Goal: Information Seeking & Learning: Learn about a topic

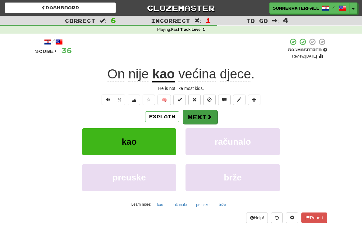
scroll to position [17, 0]
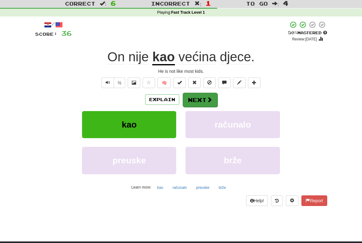
click at [212, 102] on button "Next" at bounding box center [200, 100] width 35 height 14
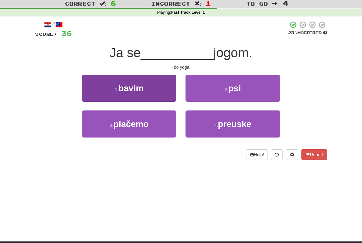
click at [145, 87] on button "1 . [GEOGRAPHIC_DATA]" at bounding box center [129, 88] width 94 height 27
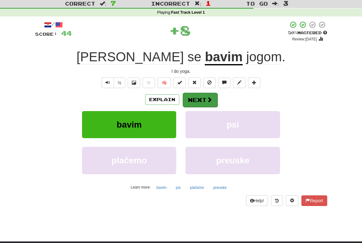
click at [208, 100] on span at bounding box center [210, 100] width 6 height 6
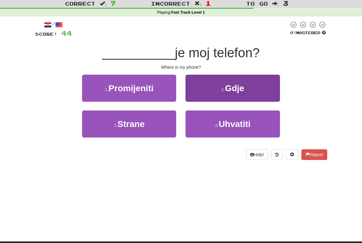
click at [230, 88] on span "Gdje" at bounding box center [234, 88] width 19 height 10
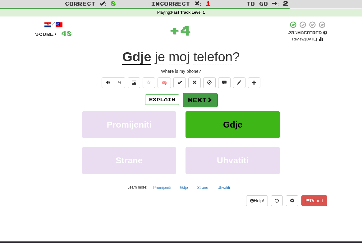
click at [201, 98] on button "Next" at bounding box center [200, 100] width 35 height 14
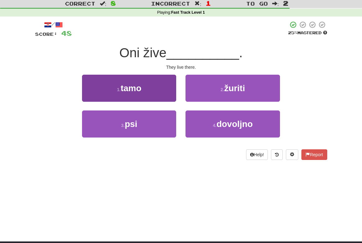
click at [154, 94] on button "1 . tamo" at bounding box center [129, 88] width 94 height 27
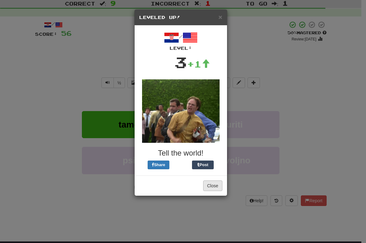
click at [213, 187] on button "Close" at bounding box center [212, 185] width 19 height 11
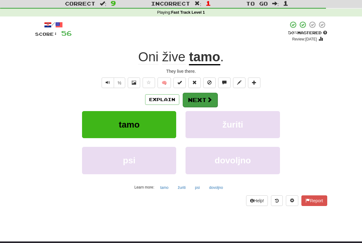
click at [212, 102] on button "Next" at bounding box center [200, 100] width 35 height 14
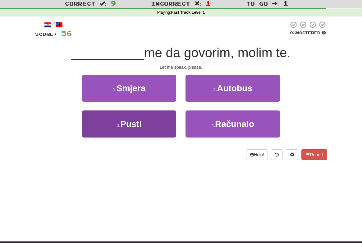
click at [144, 120] on button "3 . Pusti" at bounding box center [129, 123] width 94 height 27
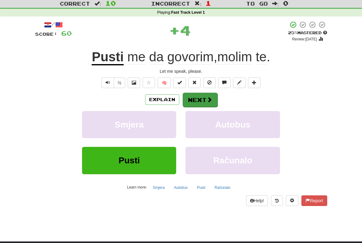
click at [204, 97] on button "Next" at bounding box center [200, 100] width 35 height 14
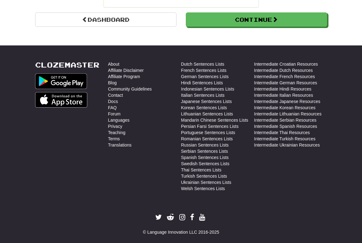
scroll to position [603, 0]
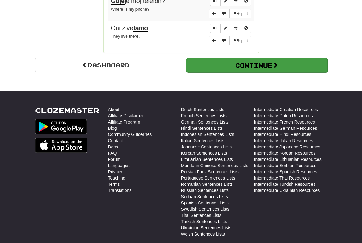
click at [285, 58] on button "Continue" at bounding box center [256, 65] width 141 height 14
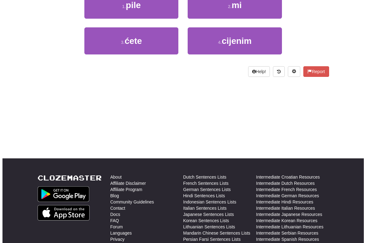
scroll to position [0, 0]
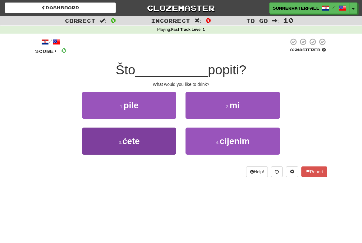
click at [139, 141] on span "ćete" at bounding box center [130, 141] width 17 height 10
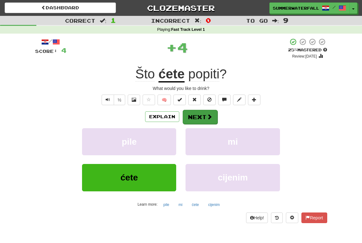
click at [205, 116] on button "Next" at bounding box center [200, 117] width 35 height 14
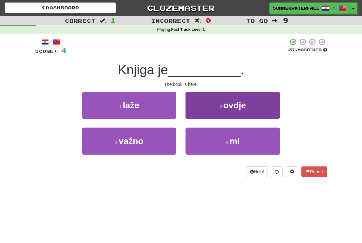
click at [241, 102] on span "ovdje" at bounding box center [234, 105] width 23 height 10
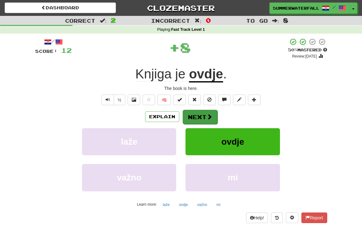
click at [211, 117] on span at bounding box center [210, 117] width 6 height 6
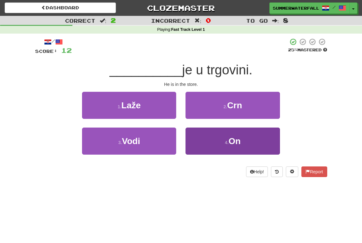
click at [247, 140] on button "4 . On" at bounding box center [232, 140] width 94 height 27
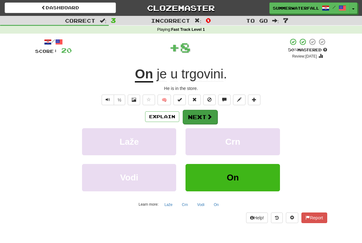
click at [207, 117] on span at bounding box center [210, 117] width 6 height 6
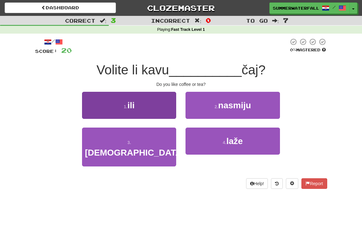
click at [132, 104] on span "ili" at bounding box center [130, 105] width 7 height 10
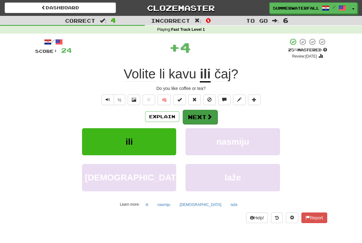
click at [198, 114] on button "Next" at bounding box center [200, 117] width 35 height 14
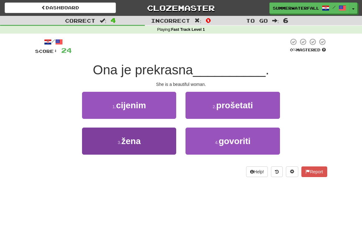
click at [145, 144] on button "3 . žena" at bounding box center [129, 140] width 94 height 27
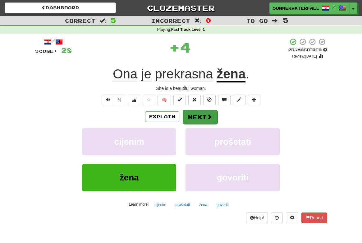
click at [204, 117] on button "Next" at bounding box center [200, 117] width 35 height 14
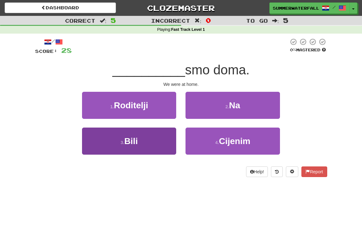
click at [158, 140] on button "3 . Bili" at bounding box center [129, 140] width 94 height 27
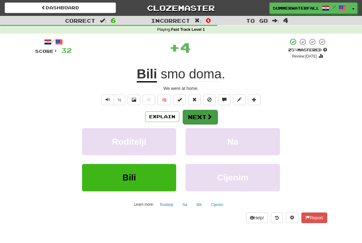
click at [201, 116] on button "Next" at bounding box center [200, 117] width 35 height 14
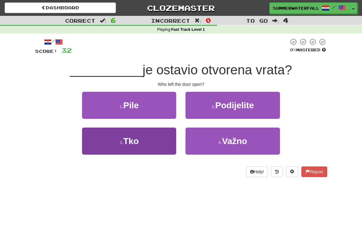
click at [138, 134] on button "3 . Tko" at bounding box center [129, 140] width 94 height 27
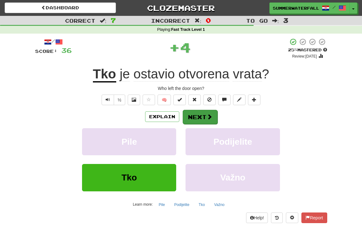
click at [191, 112] on button "Next" at bounding box center [200, 117] width 35 height 14
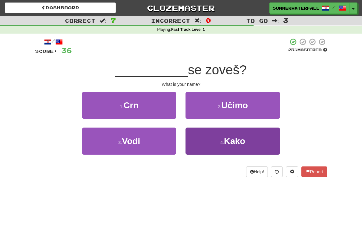
click at [222, 139] on button "4 . Kako" at bounding box center [232, 140] width 94 height 27
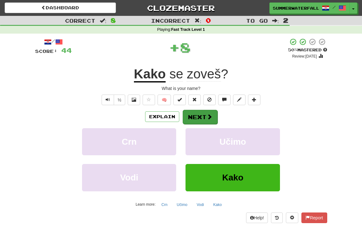
click at [208, 118] on span at bounding box center [210, 117] width 6 height 6
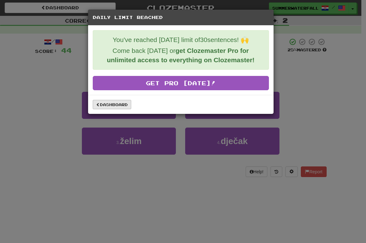
click at [118, 104] on link "Dashboard" at bounding box center [112, 104] width 39 height 9
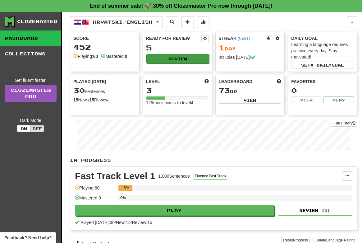
click at [178, 56] on button "Review" at bounding box center [177, 58] width 63 height 9
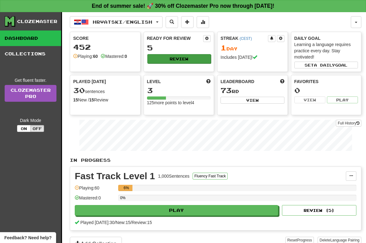
select select "**"
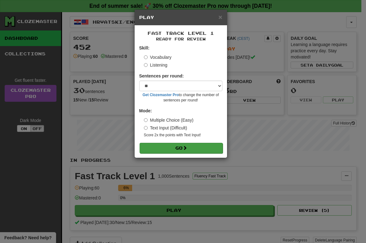
click at [194, 148] on button "Go" at bounding box center [181, 148] width 83 height 11
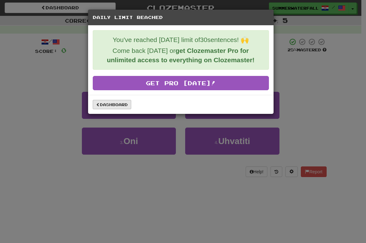
click at [117, 104] on link "Dashboard" at bounding box center [112, 104] width 39 height 9
